Goal: Information Seeking & Learning: Learn about a topic

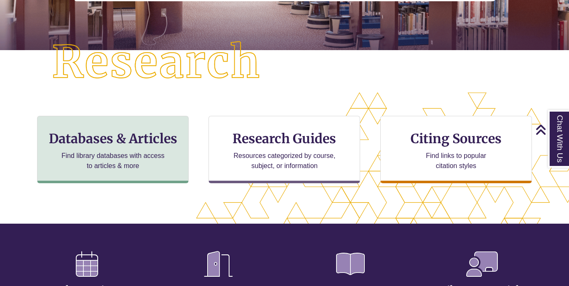
scroll to position [172, 569]
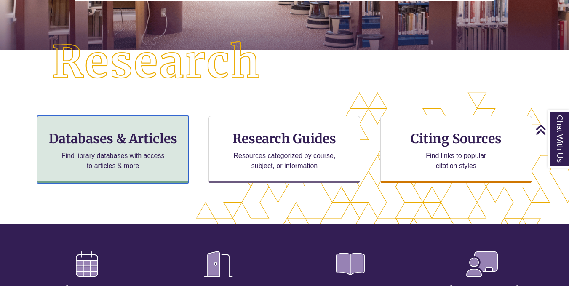
click at [143, 131] on h3 "Databases & Articles" at bounding box center [112, 139] width 137 height 16
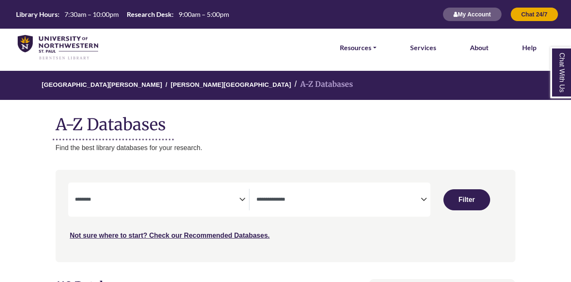
select select "Database Subject Filter"
select select "Database Types Filter"
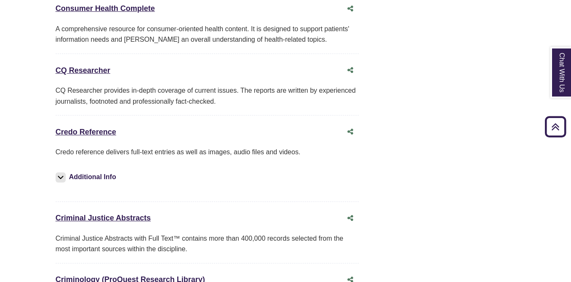
scroll to position [2123, 0]
click at [68, 127] on link "Credo Reference This link opens in a new window" at bounding box center [86, 131] width 61 height 8
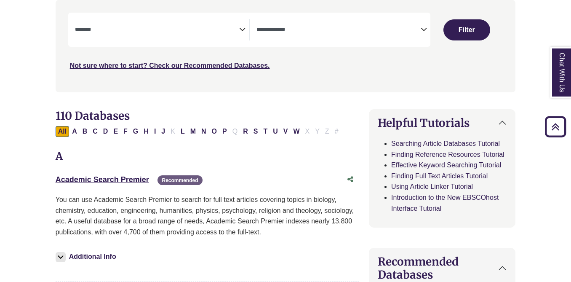
scroll to position [0, 0]
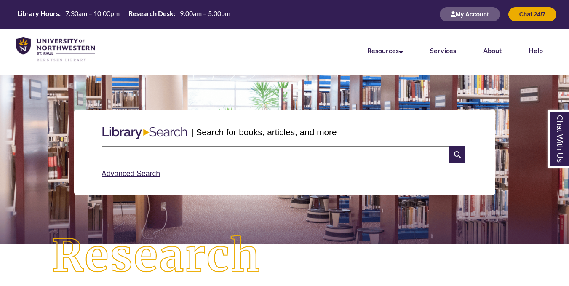
click at [177, 153] on input "text" at bounding box center [276, 154] width 348 height 17
type input "**********"
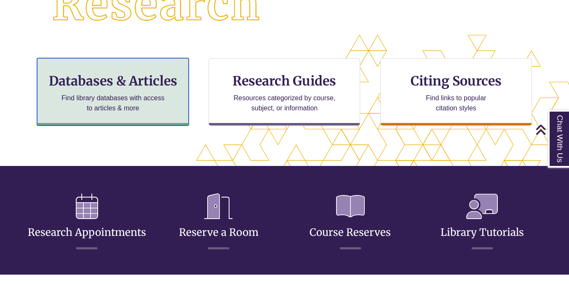
click at [138, 97] on p "Find library databases with access to articles & more" at bounding box center [113, 103] width 110 height 20
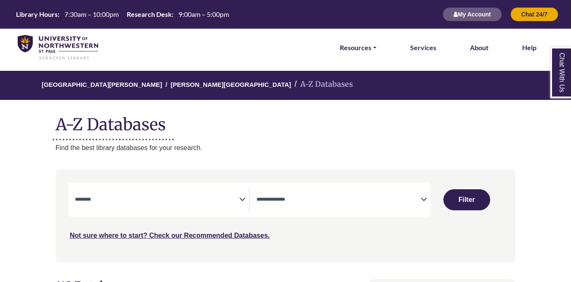
select select "Database Subject Filter"
select select "Database Types Filter"
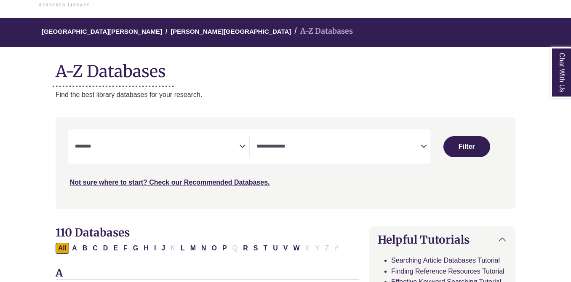
scroll to position [56, 0]
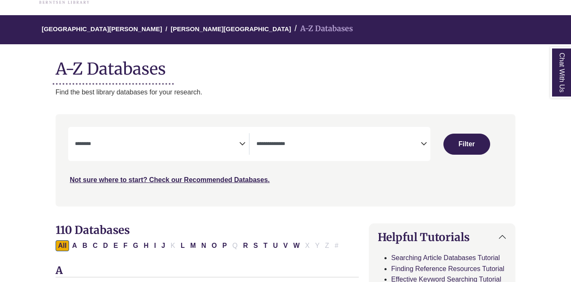
click at [241, 142] on icon "Search filters" at bounding box center [242, 142] width 6 height 13
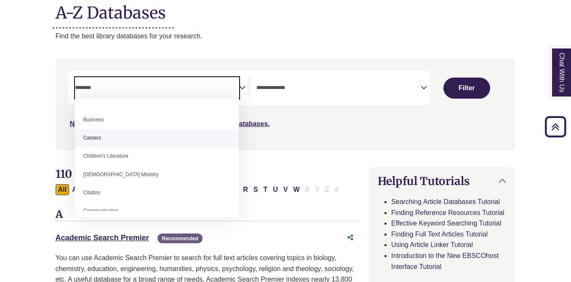
scroll to position [68, 0]
select select "*****"
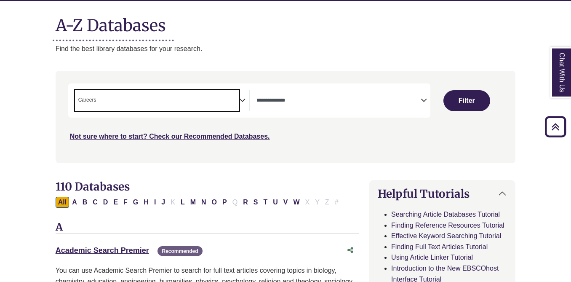
scroll to position [99, 0]
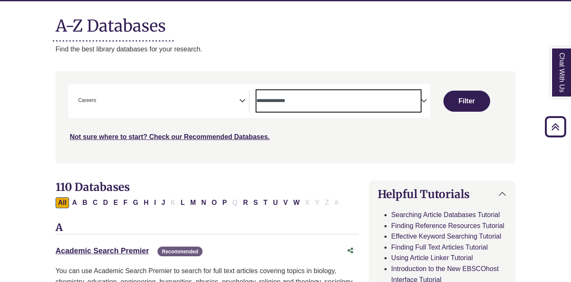
click at [414, 100] on textarea "Search" at bounding box center [339, 101] width 164 height 7
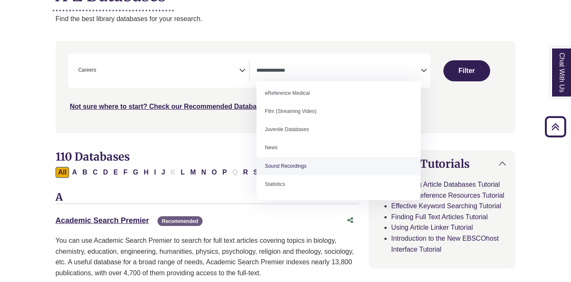
scroll to position [130, 0]
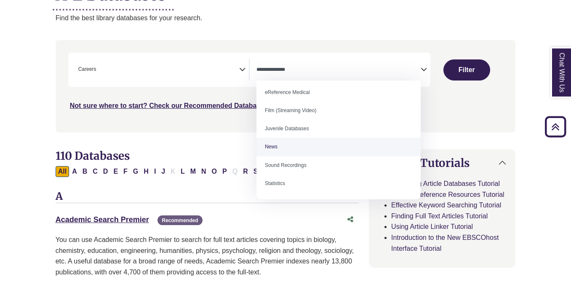
click at [471, 116] on div "Search filters" at bounding box center [286, 85] width 450 height 85
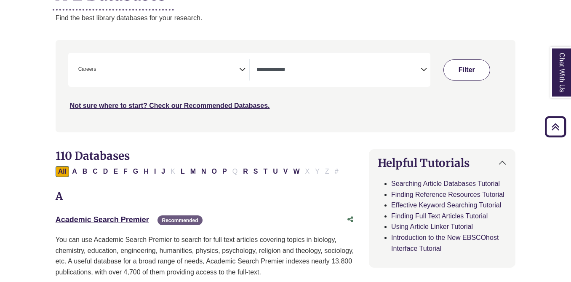
click at [472, 80] on button "Filter" at bounding box center [467, 69] width 47 height 21
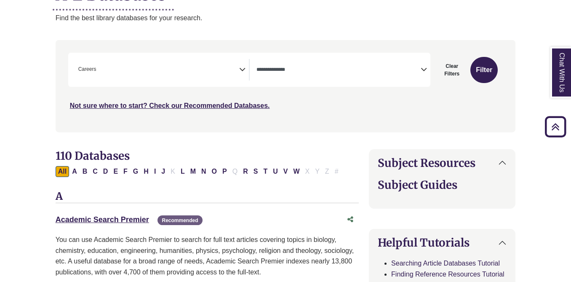
select select "Database Types Filter"
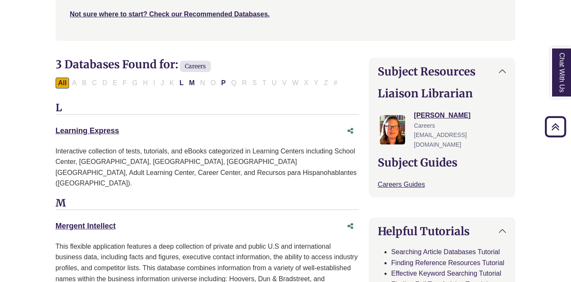
scroll to position [220, 0]
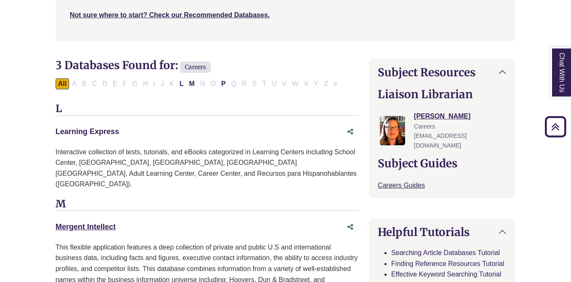
click at [79, 136] on link "Learning Express This link opens in a new window" at bounding box center [88, 131] width 64 height 8
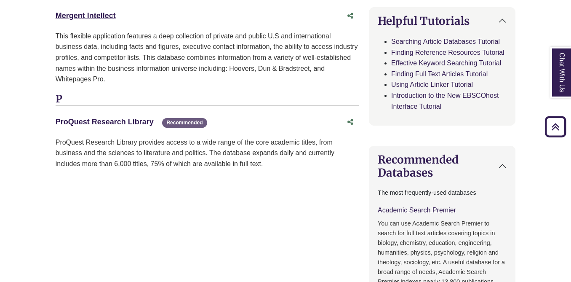
scroll to position [432, 0]
click at [113, 117] on link "ProQuest Research Library This link opens in a new window" at bounding box center [105, 121] width 98 height 8
